Goal: Information Seeking & Learning: Learn about a topic

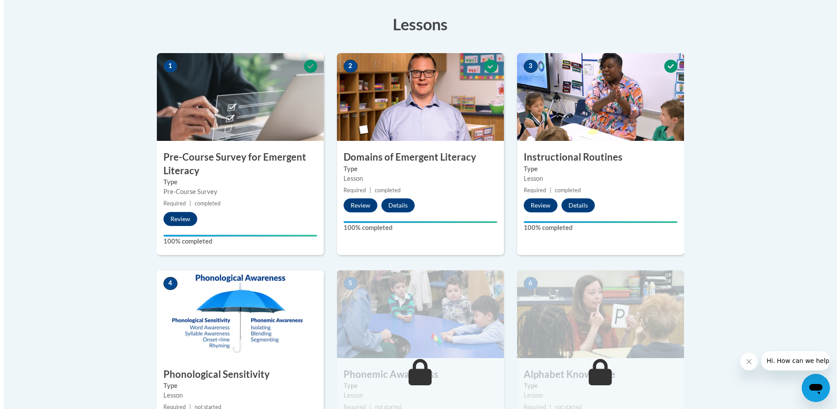
scroll to position [341, 0]
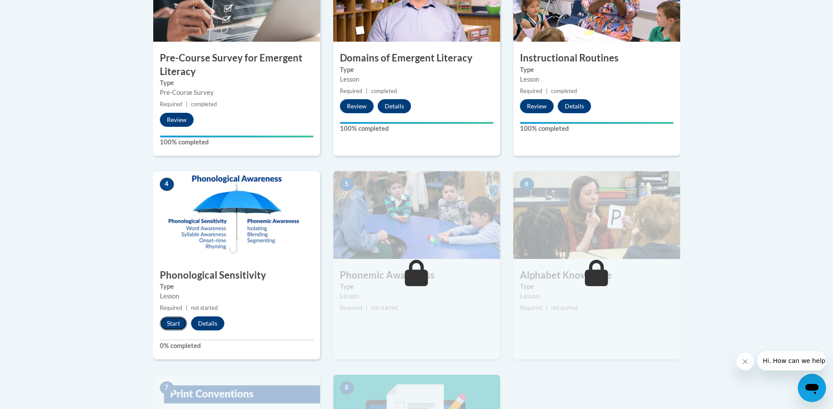
click at [169, 321] on button "Start" at bounding box center [173, 324] width 27 height 14
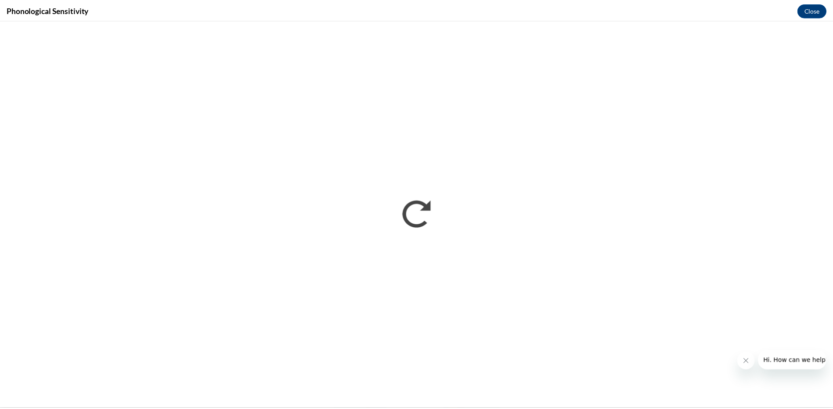
scroll to position [0, 0]
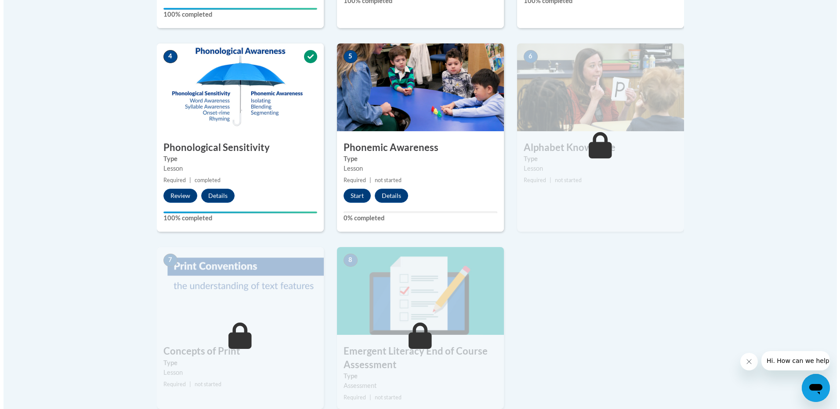
scroll to position [395, 0]
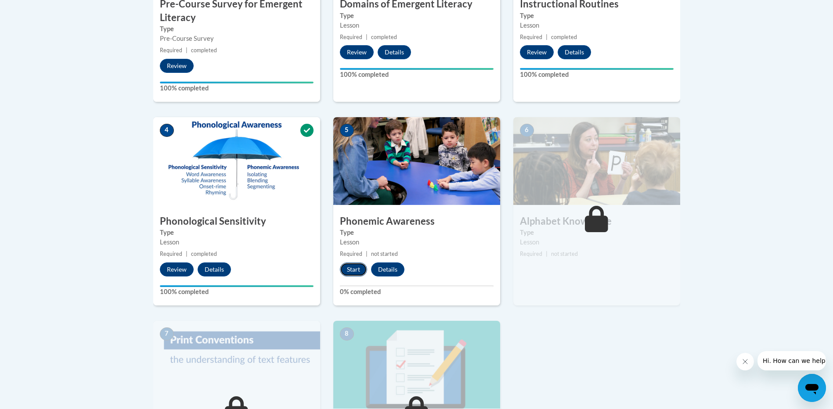
click at [353, 268] on button "Start" at bounding box center [353, 270] width 27 height 14
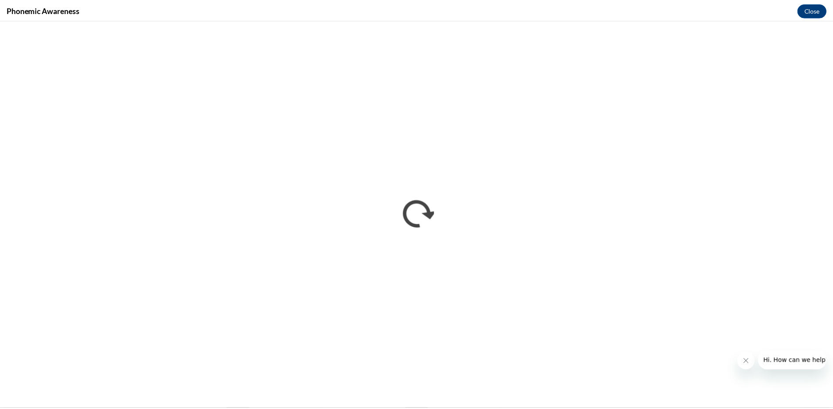
scroll to position [0, 0]
click at [818, 8] on button "Close" at bounding box center [818, 10] width 29 height 14
